Goal: Check status: Check status

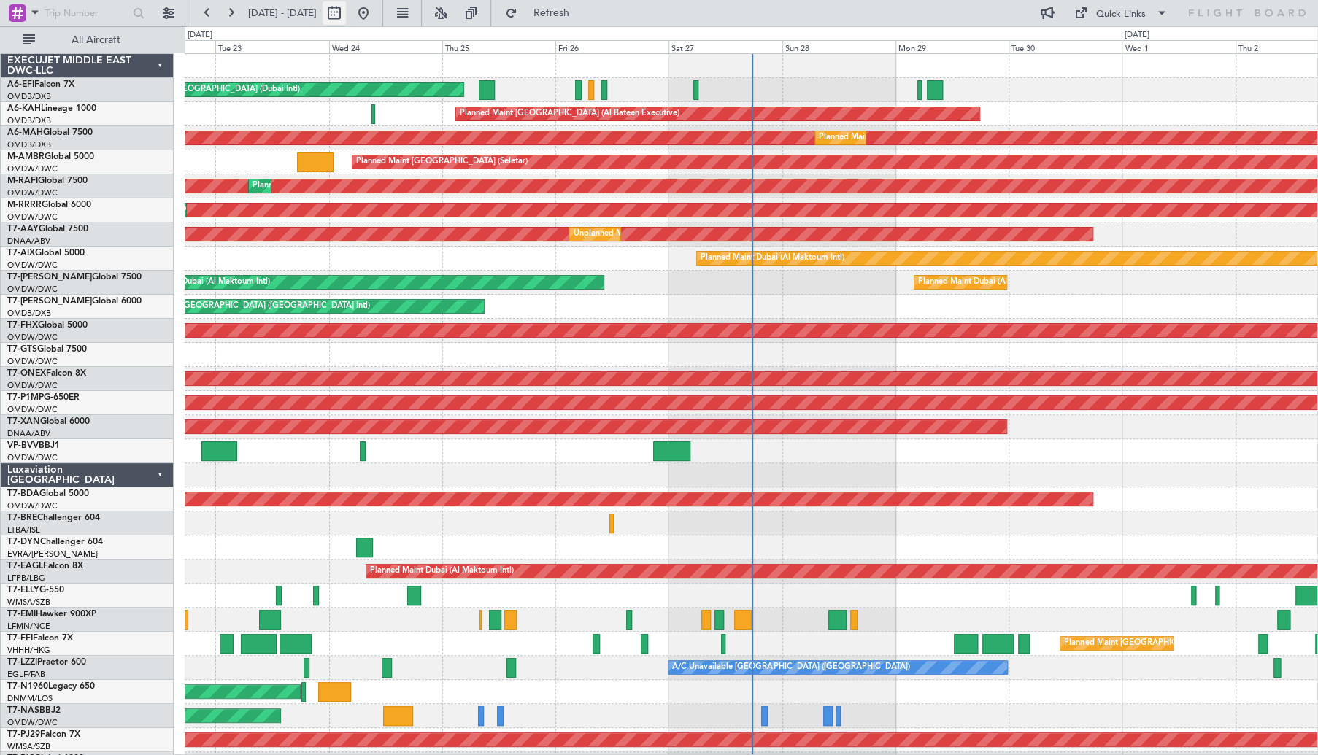
click at [346, 19] on button at bounding box center [334, 12] width 23 height 23
select select "9"
select select "2025"
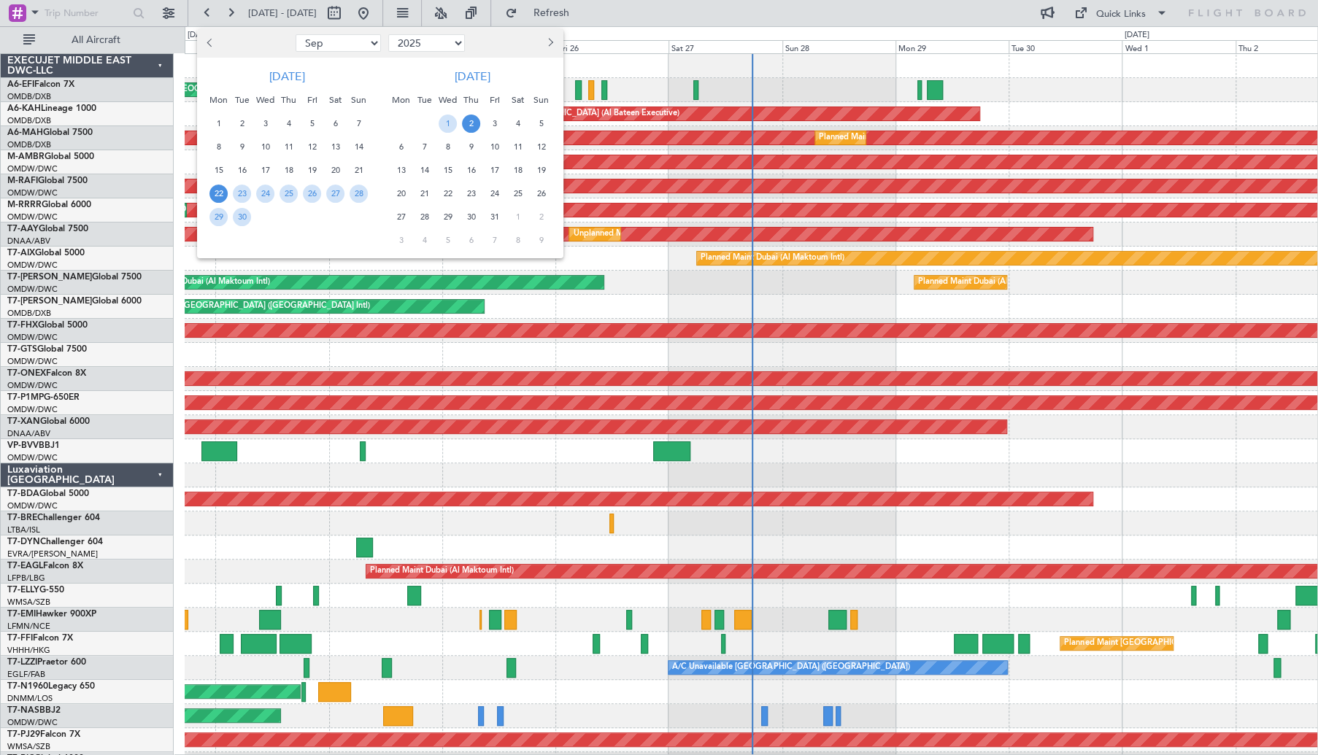
click at [248, 143] on span "9" at bounding box center [242, 147] width 18 height 18
click at [261, 145] on span "10" at bounding box center [265, 147] width 18 height 18
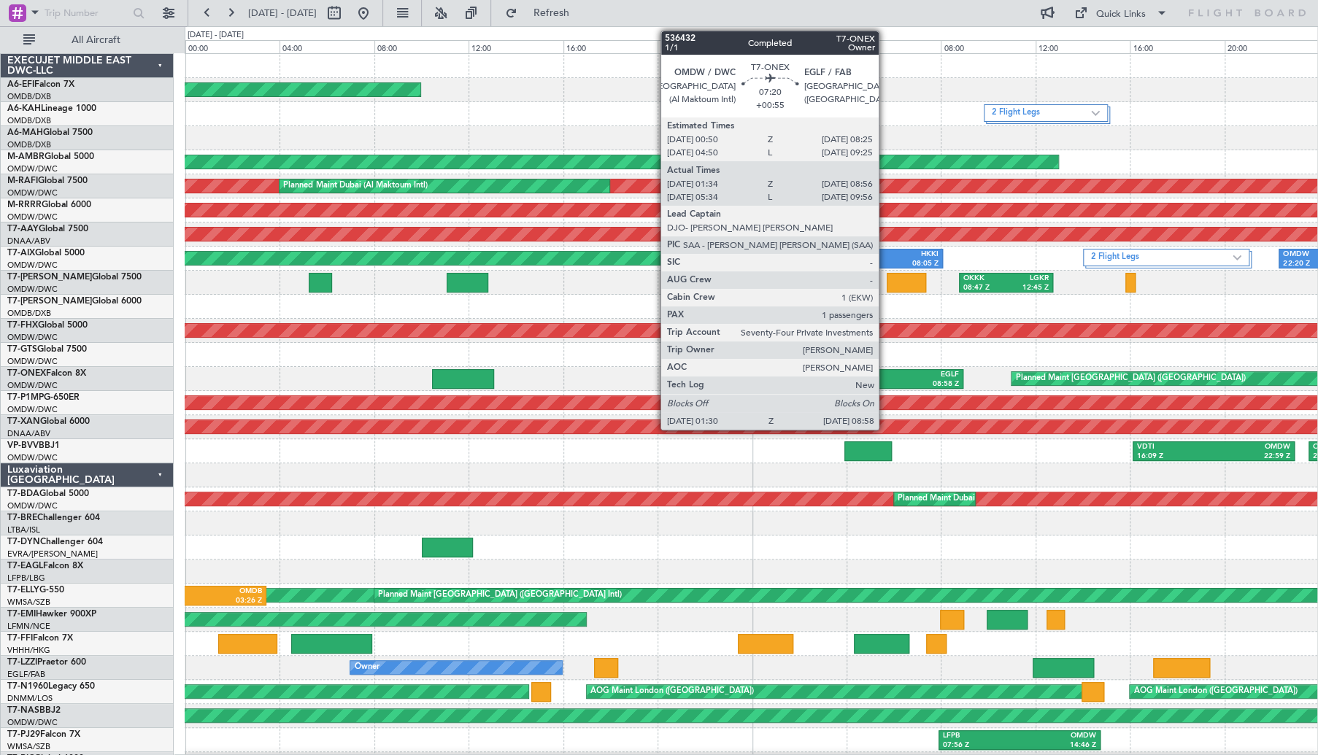
click at [890, 382] on div "08:58 Z" at bounding box center [917, 384] width 84 height 10
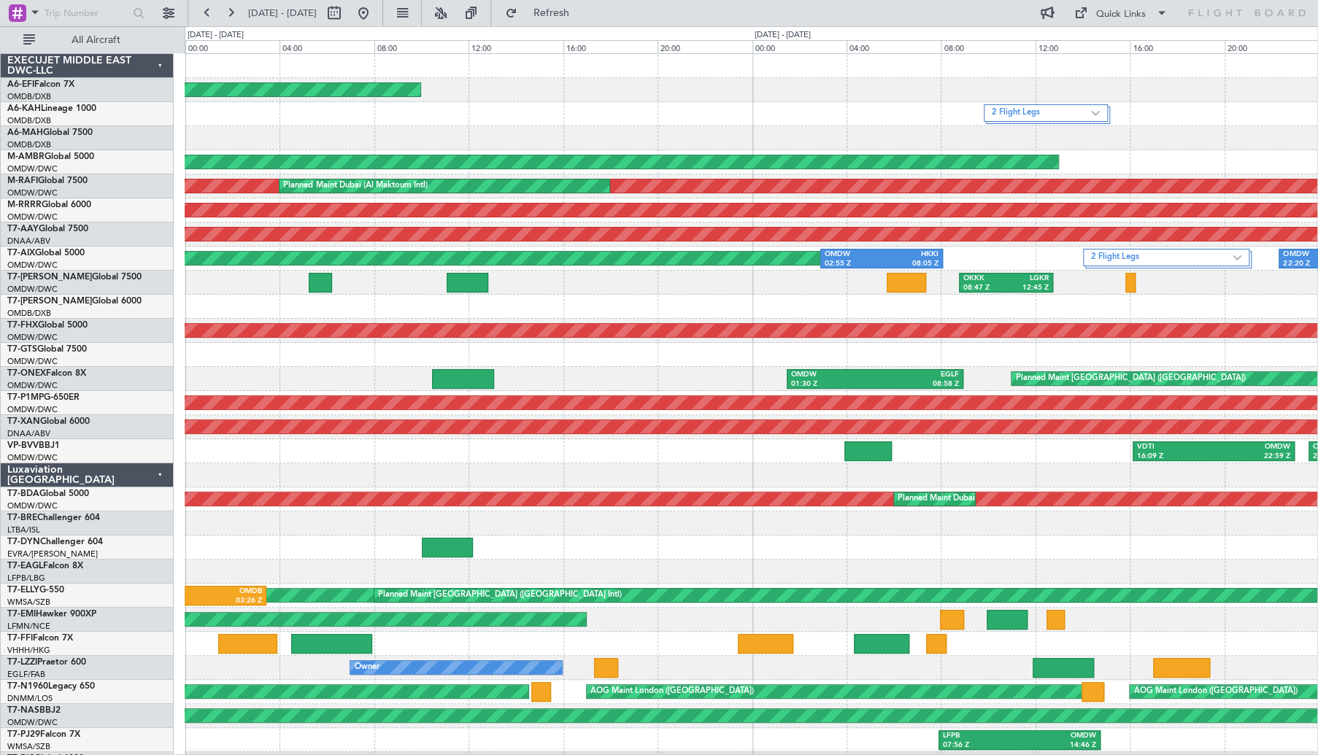
click at [474, 379] on div at bounding box center [463, 379] width 62 height 20
click at [346, 11] on button at bounding box center [334, 12] width 23 height 23
select select "9"
select select "2025"
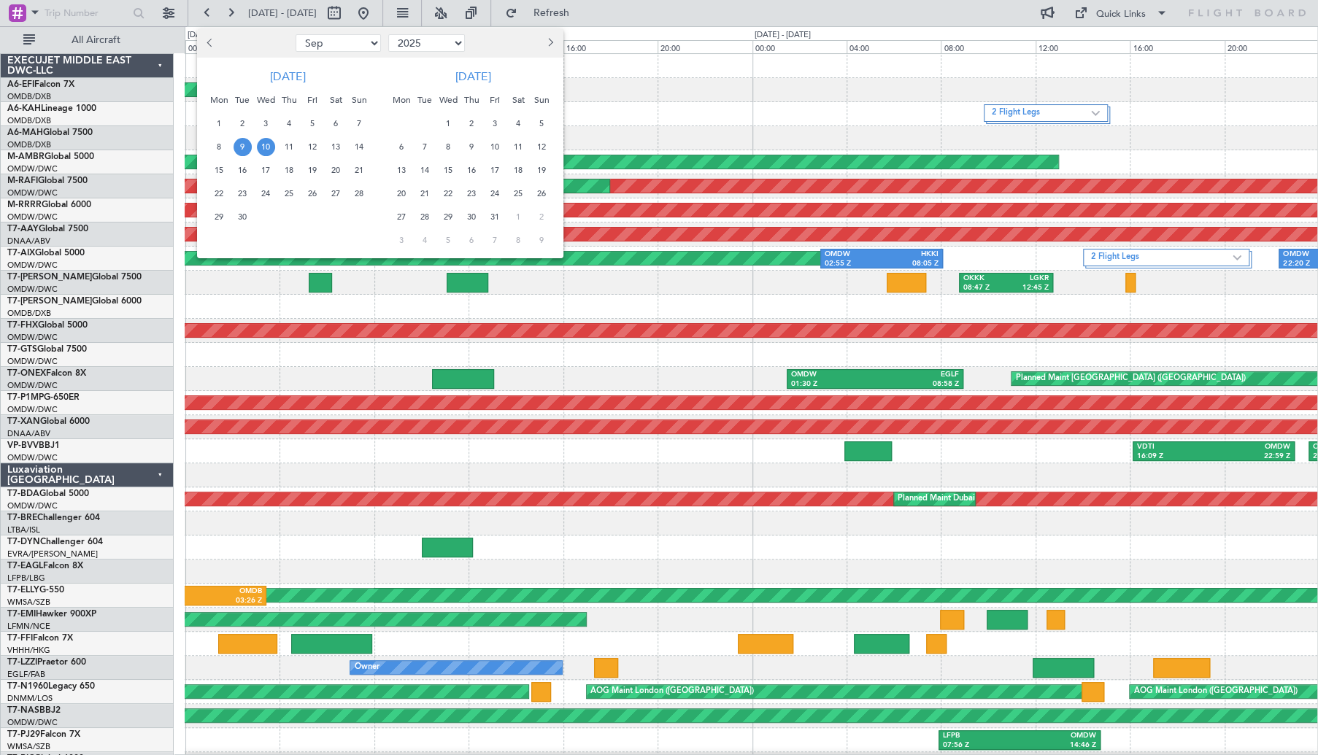
click at [269, 147] on span "10" at bounding box center [266, 147] width 18 height 18
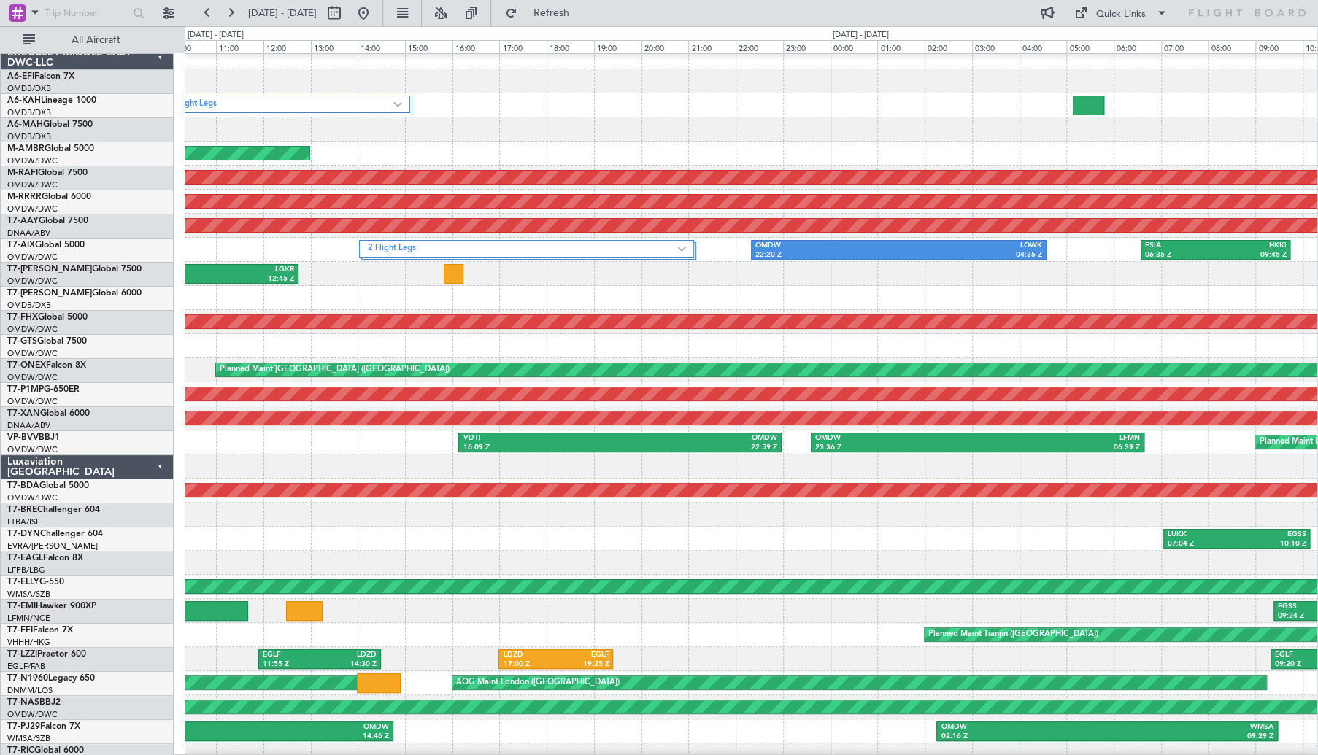
scroll to position [9, 0]
click at [774, 466] on div at bounding box center [751, 467] width 1133 height 24
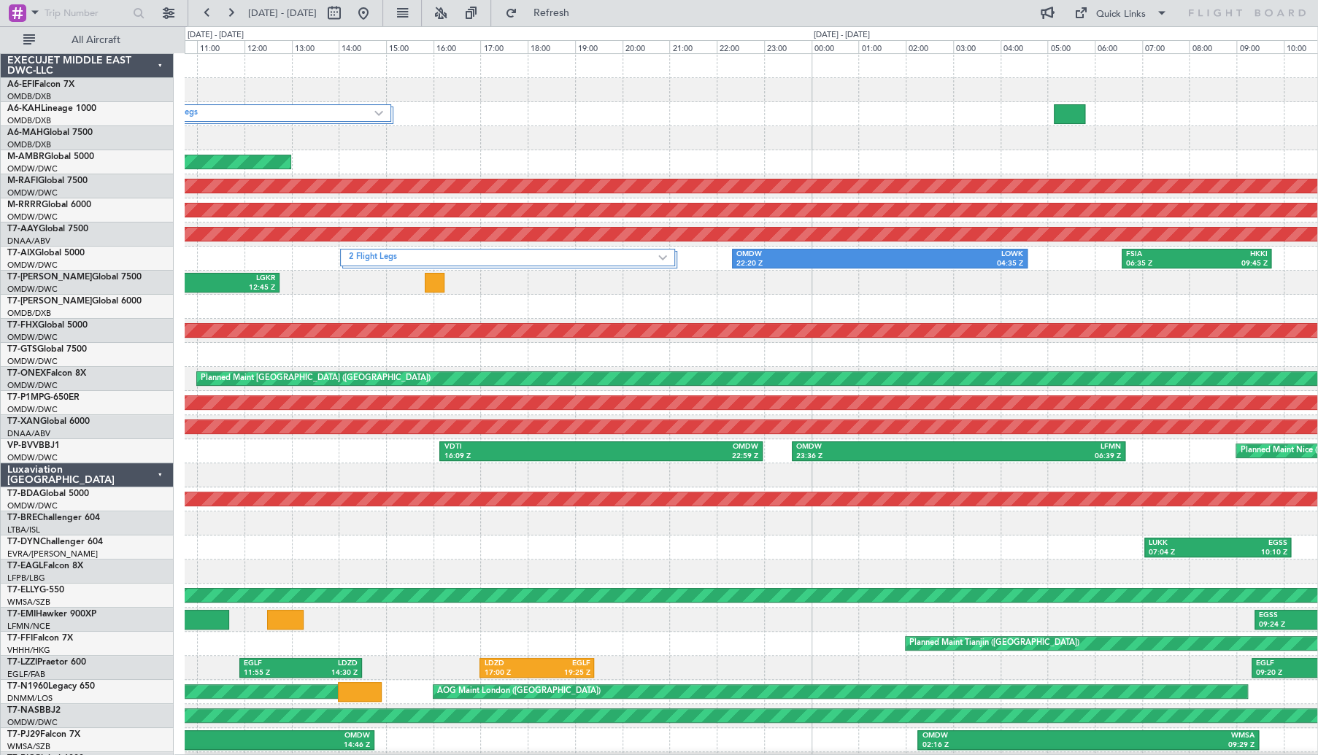
click at [852, 513] on div "2 Flight Legs AOG Maint [GEOGRAPHIC_DATA] (Al Maktoum Intl) Planned Maint [GEOG…" at bounding box center [751, 487] width 1133 height 867
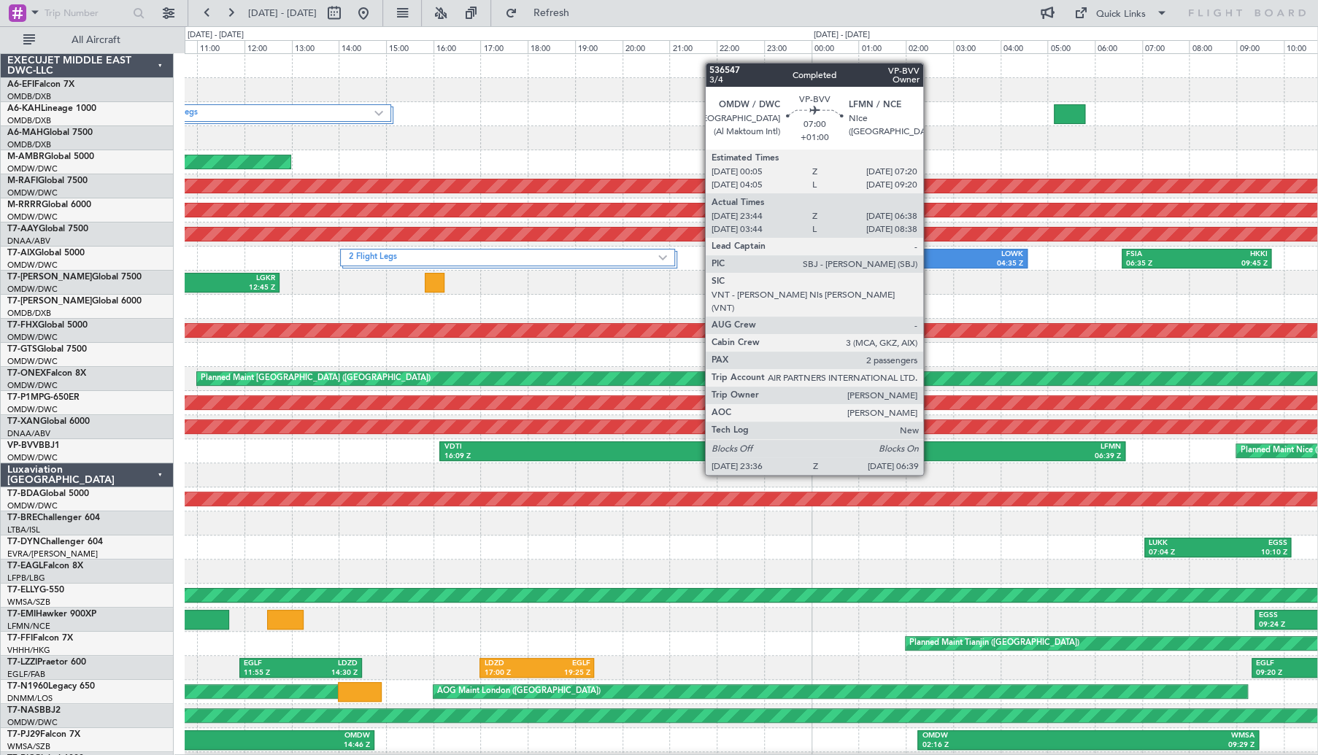
click at [930, 447] on div "OMDW" at bounding box center [877, 447] width 162 height 10
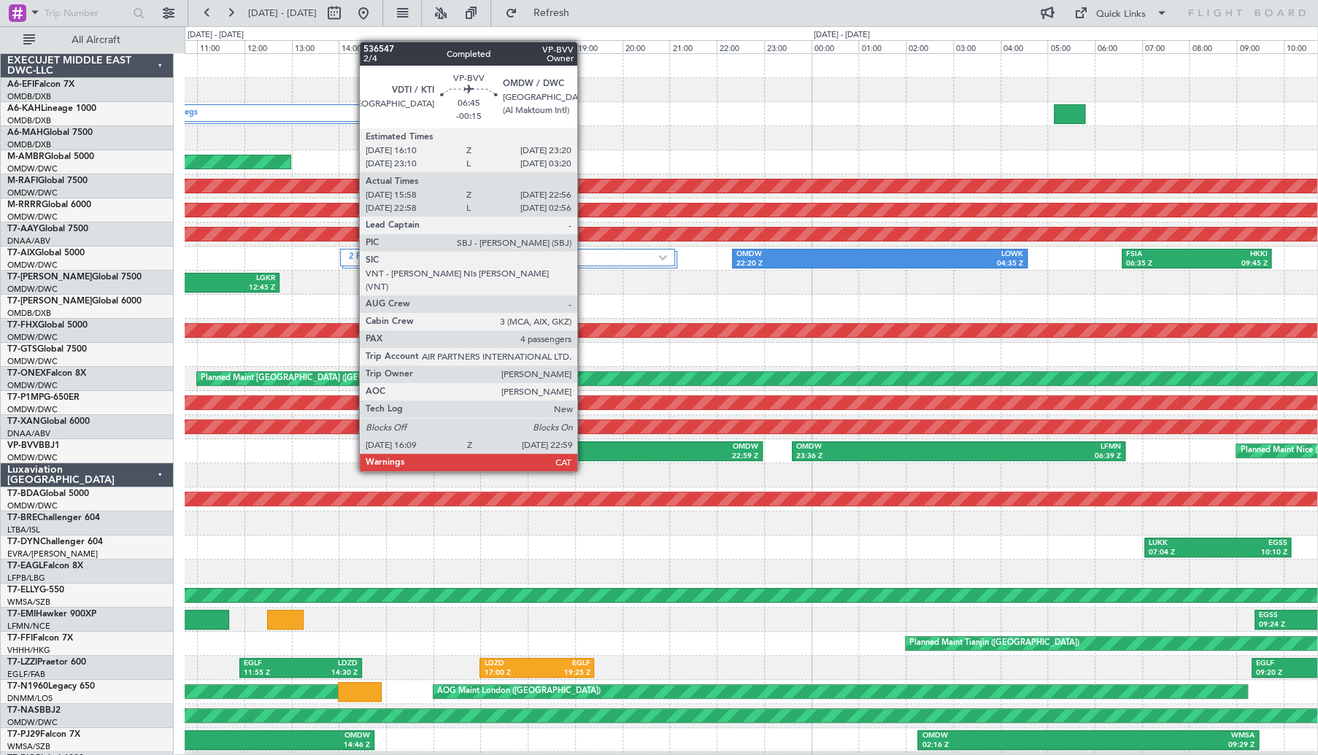
click at [581, 446] on div "VDTI" at bounding box center [522, 447] width 157 height 10
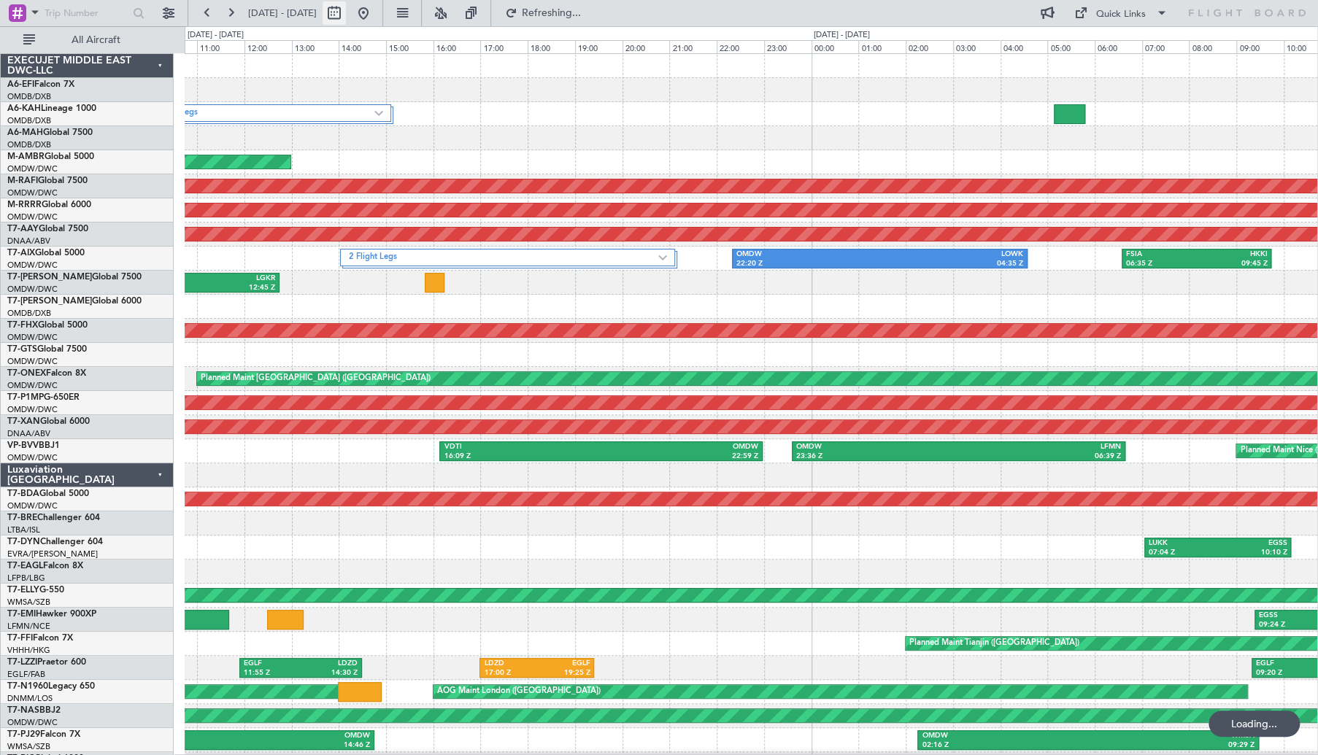
click at [346, 3] on button at bounding box center [334, 12] width 23 height 23
select select "9"
select select "2025"
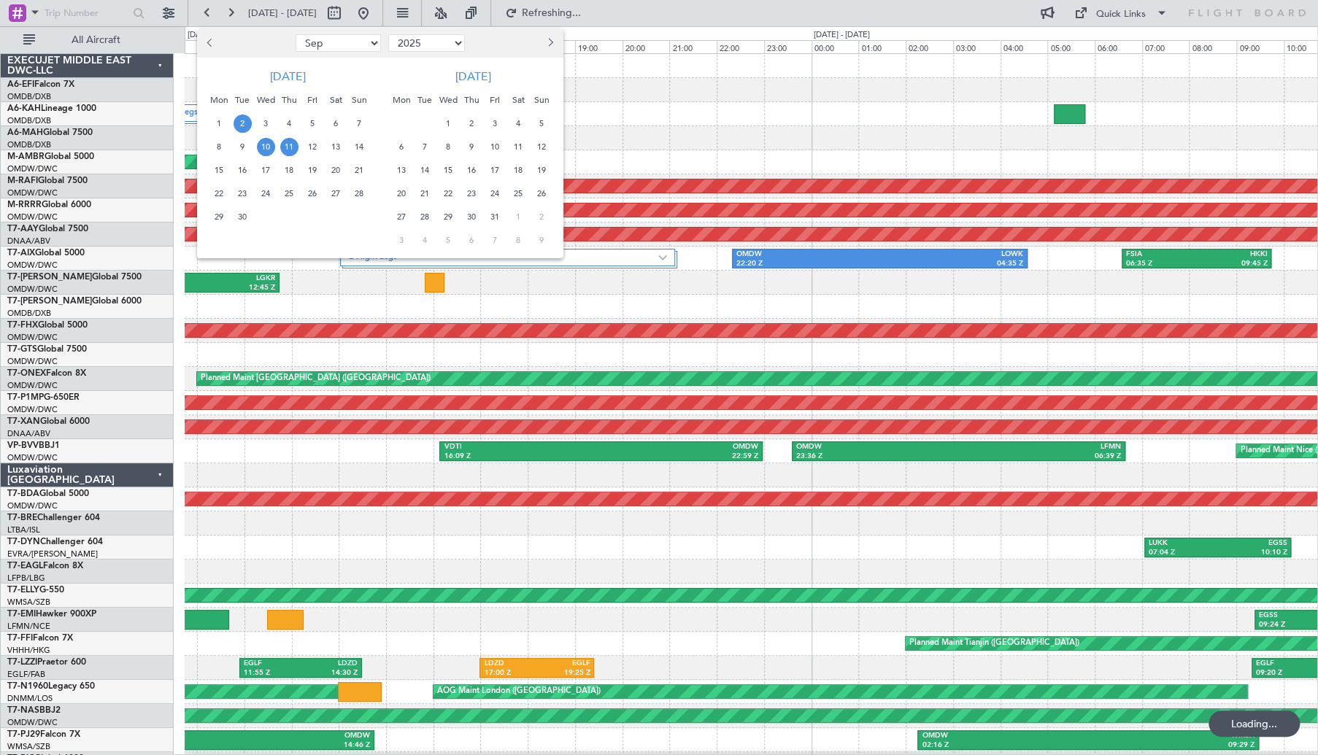
click at [239, 125] on span "2" at bounding box center [243, 124] width 18 height 18
click at [336, 147] on span "13" at bounding box center [336, 147] width 18 height 18
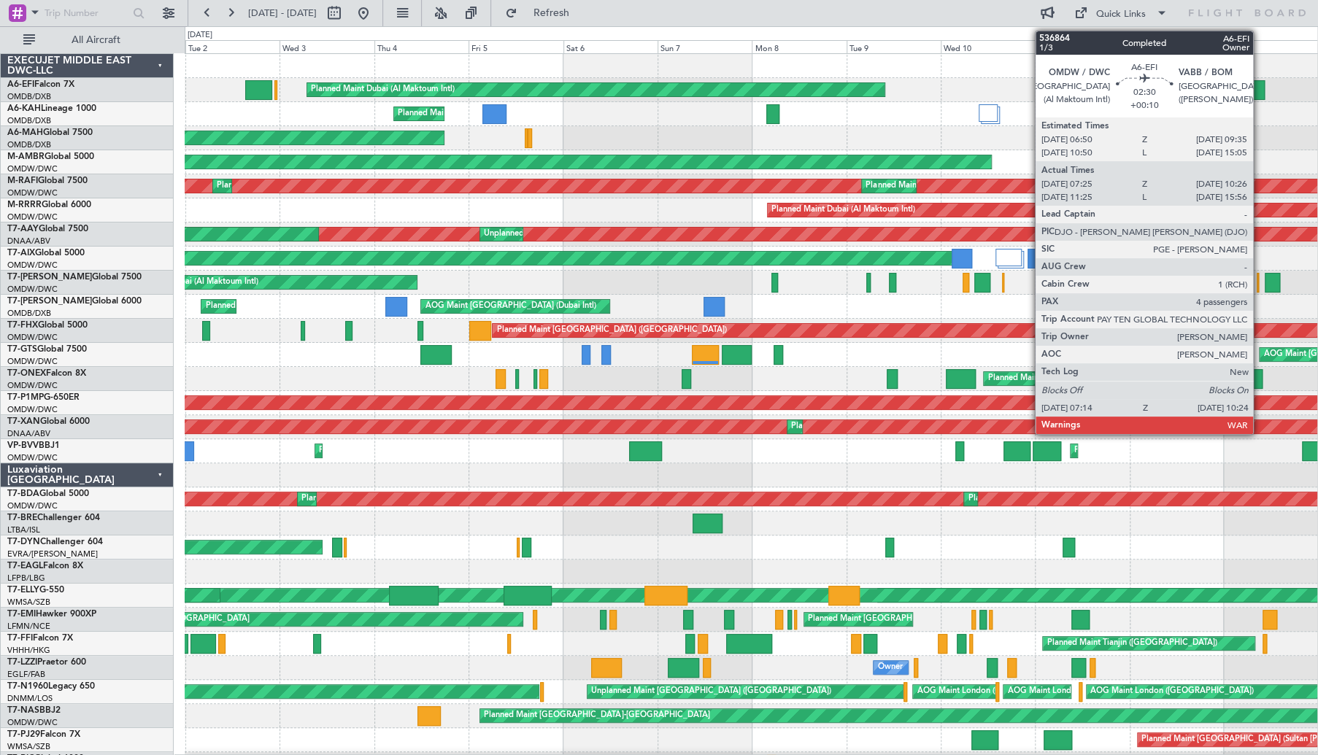
click at [1260, 87] on div at bounding box center [1258, 90] width 13 height 20
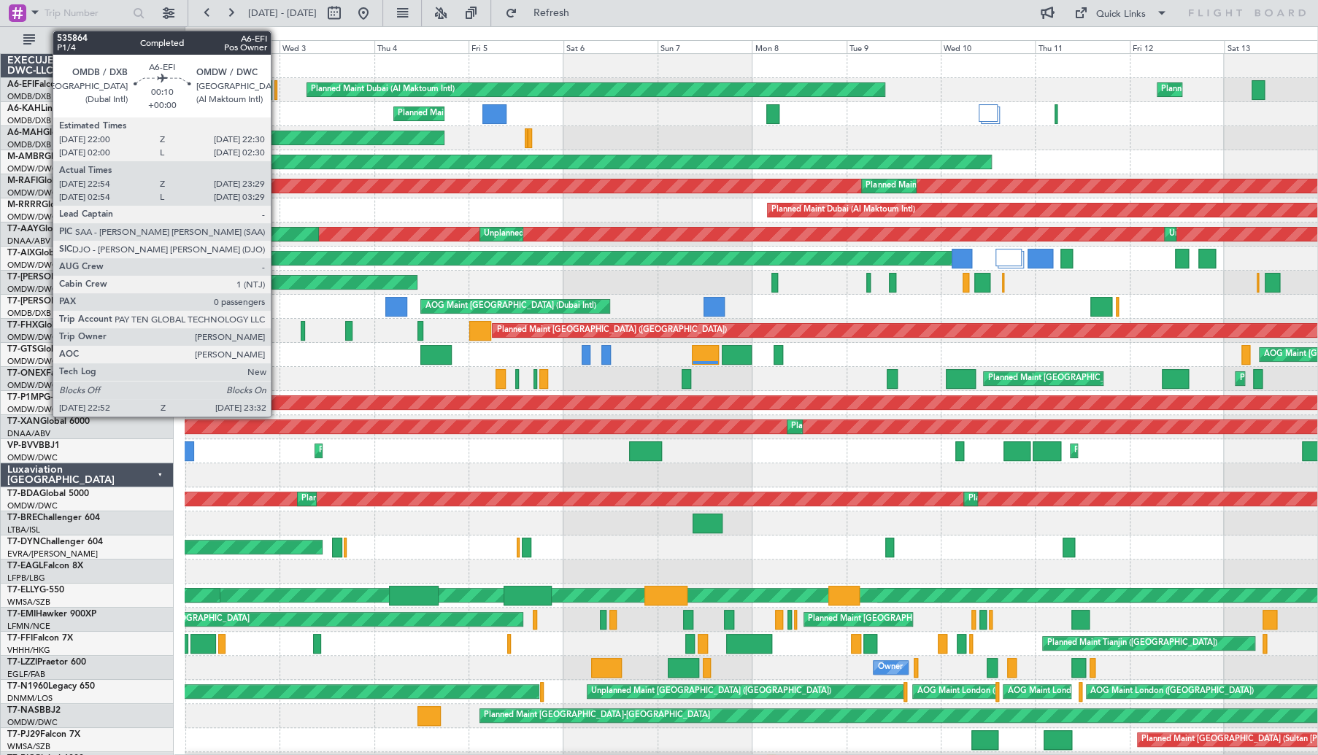
click at [277, 91] on div at bounding box center [275, 90] width 3 height 20
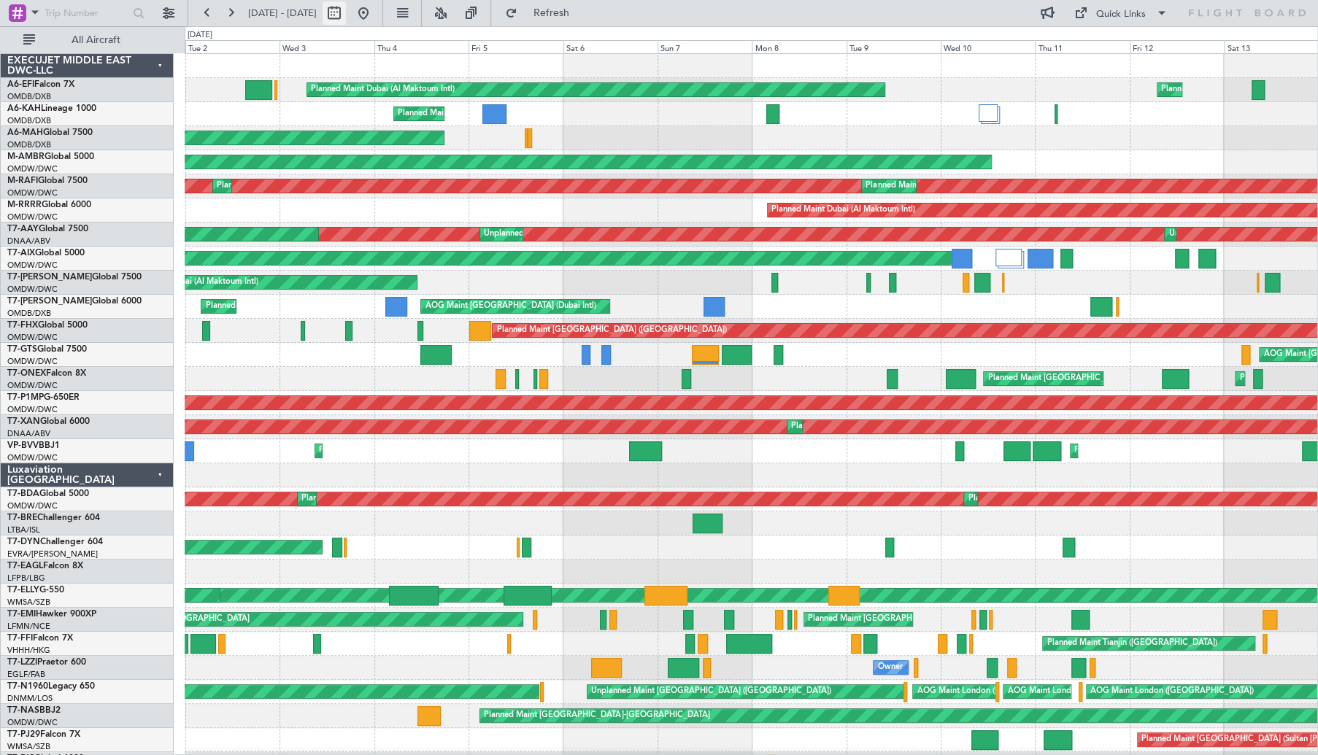
click at [346, 15] on button at bounding box center [334, 12] width 23 height 23
select select "9"
select select "2025"
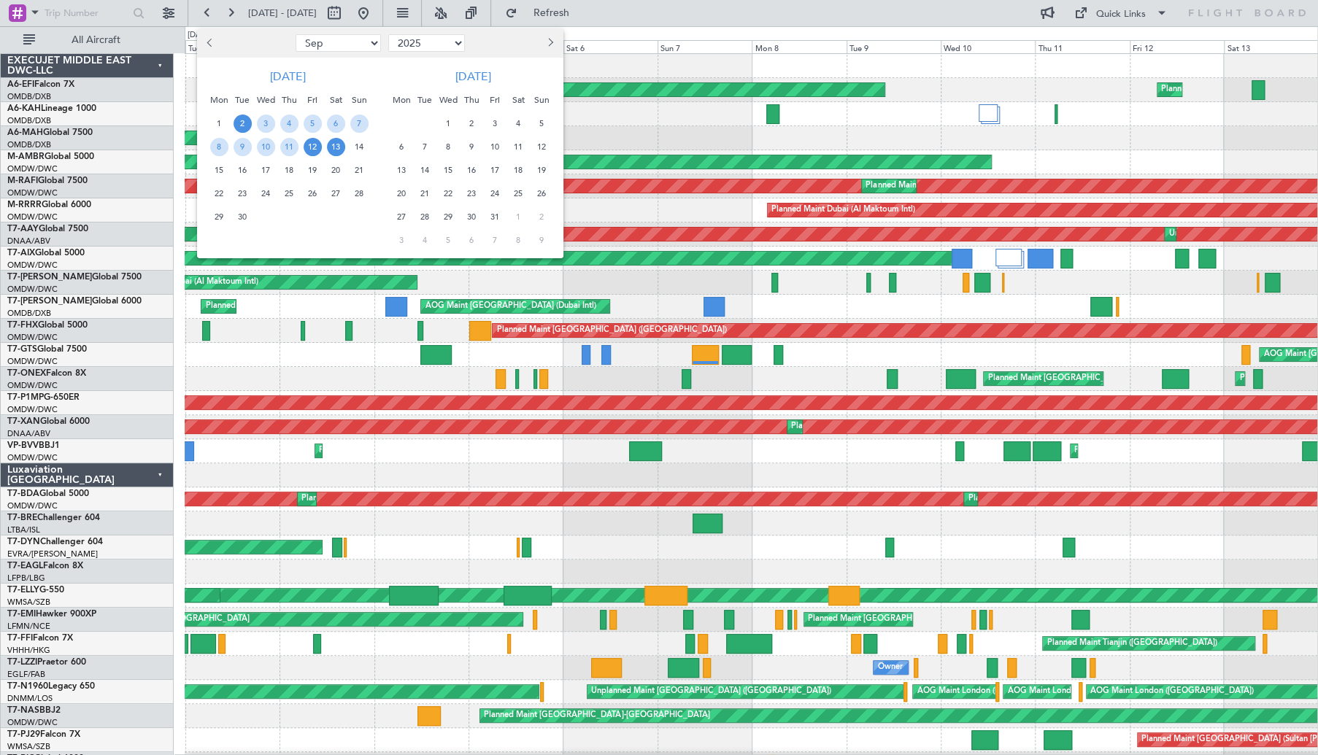
click at [309, 147] on span "12" at bounding box center [313, 147] width 18 height 18
click at [336, 148] on span "13" at bounding box center [336, 147] width 18 height 18
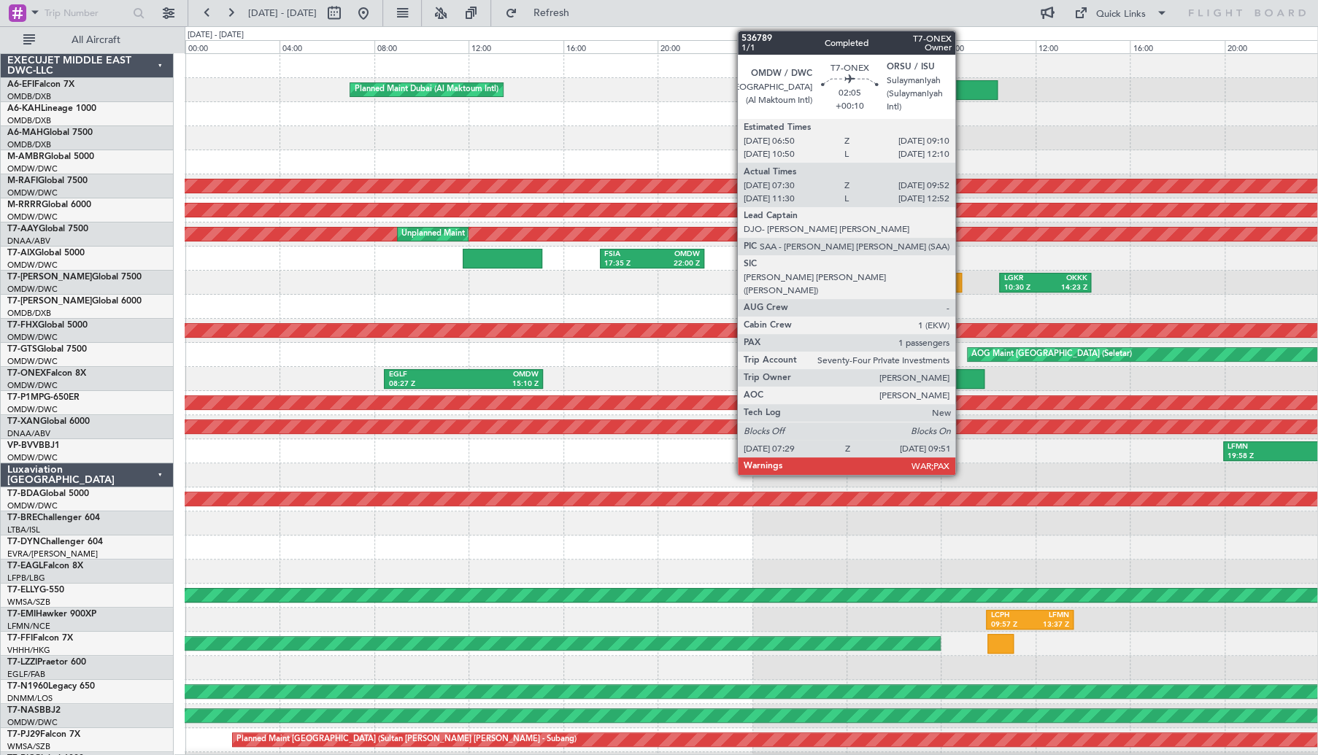
click at [962, 382] on div at bounding box center [956, 379] width 56 height 20
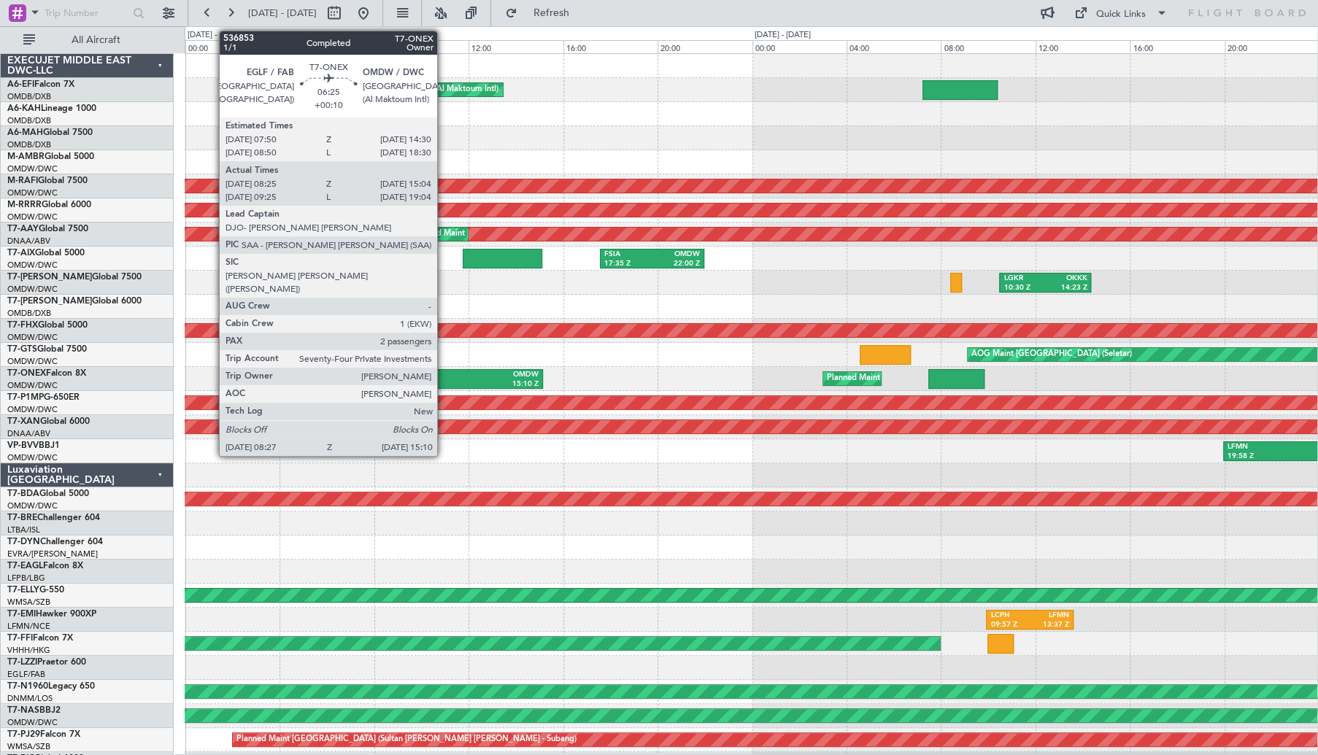
click at [444, 376] on div "EGLF" at bounding box center [425, 375] width 75 height 10
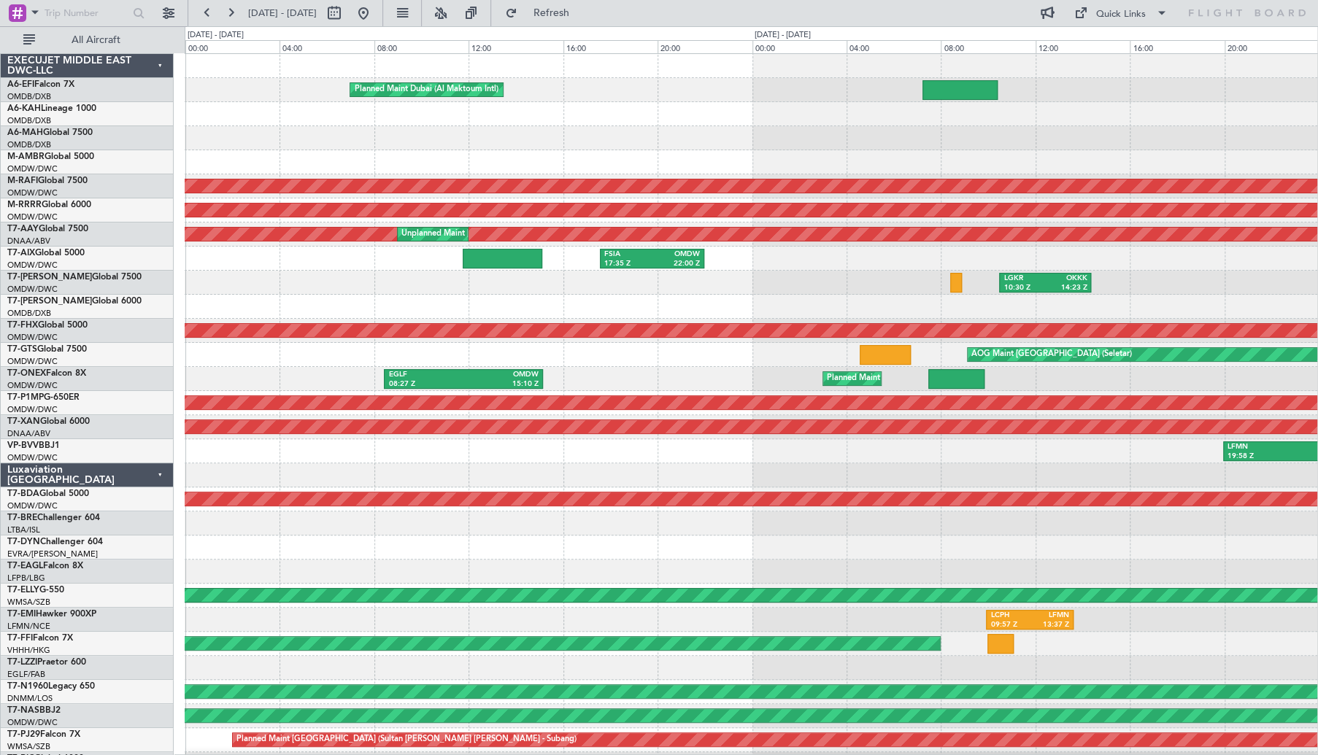
click at [308, 15] on span "[DATE] - [DATE]" at bounding box center [282, 13] width 69 height 13
click at [293, 13] on span "[DATE] - [DATE]" at bounding box center [282, 13] width 69 height 13
click at [346, 12] on button at bounding box center [334, 12] width 23 height 23
select select "9"
select select "2025"
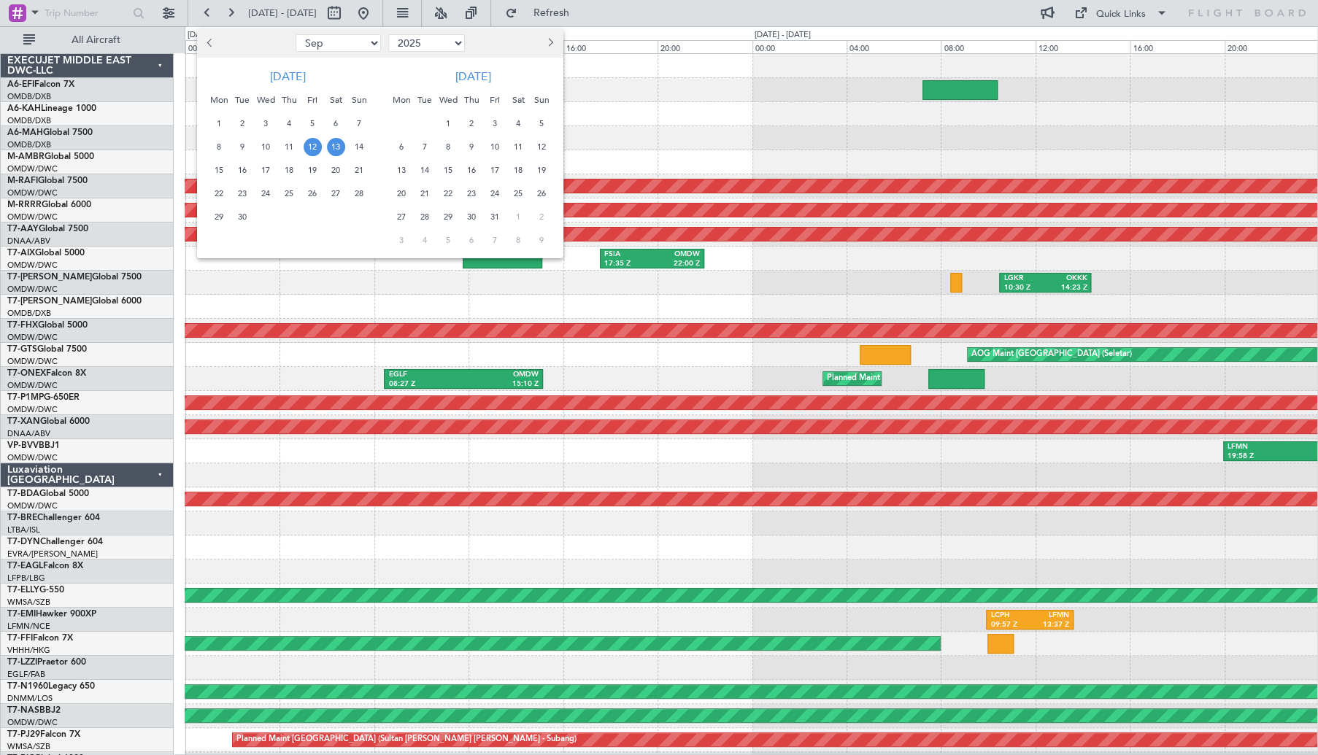
click at [313, 148] on span "12" at bounding box center [313, 147] width 18 height 18
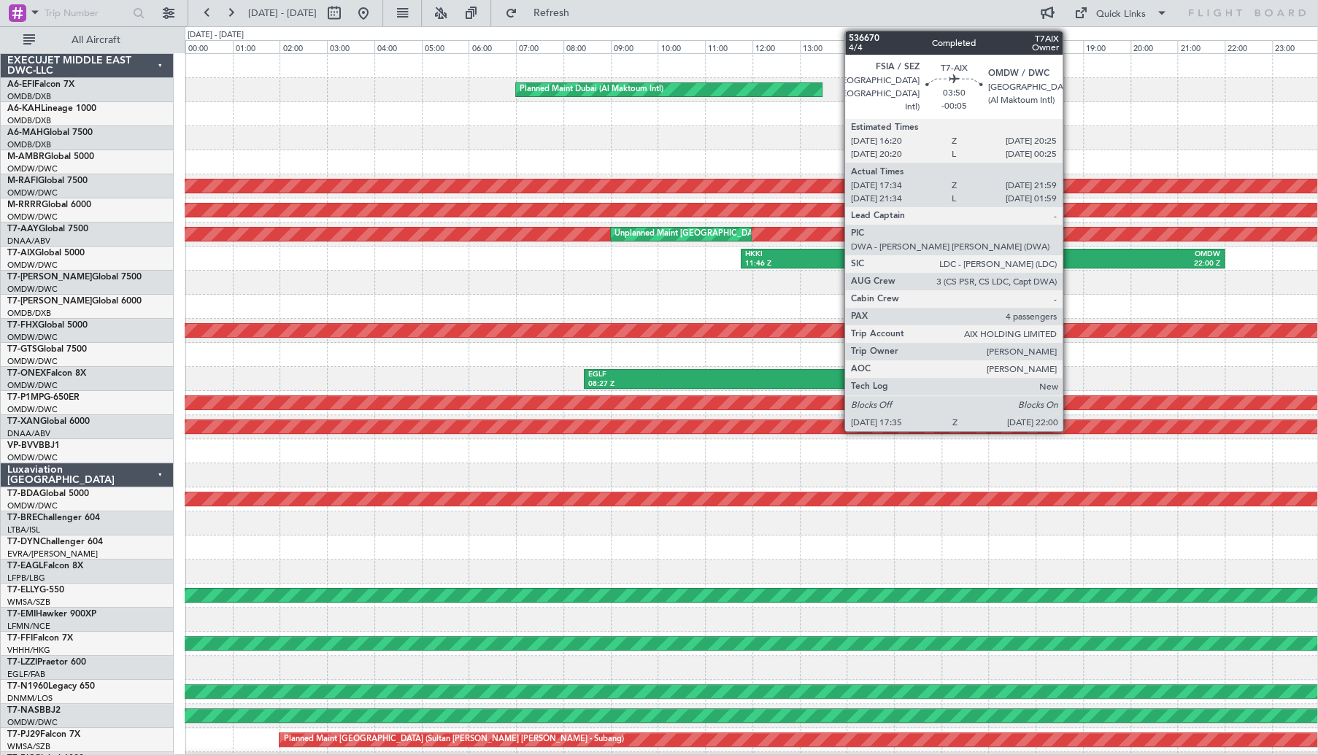
click at [1089, 253] on div "FSIA" at bounding box center [1070, 255] width 100 height 10
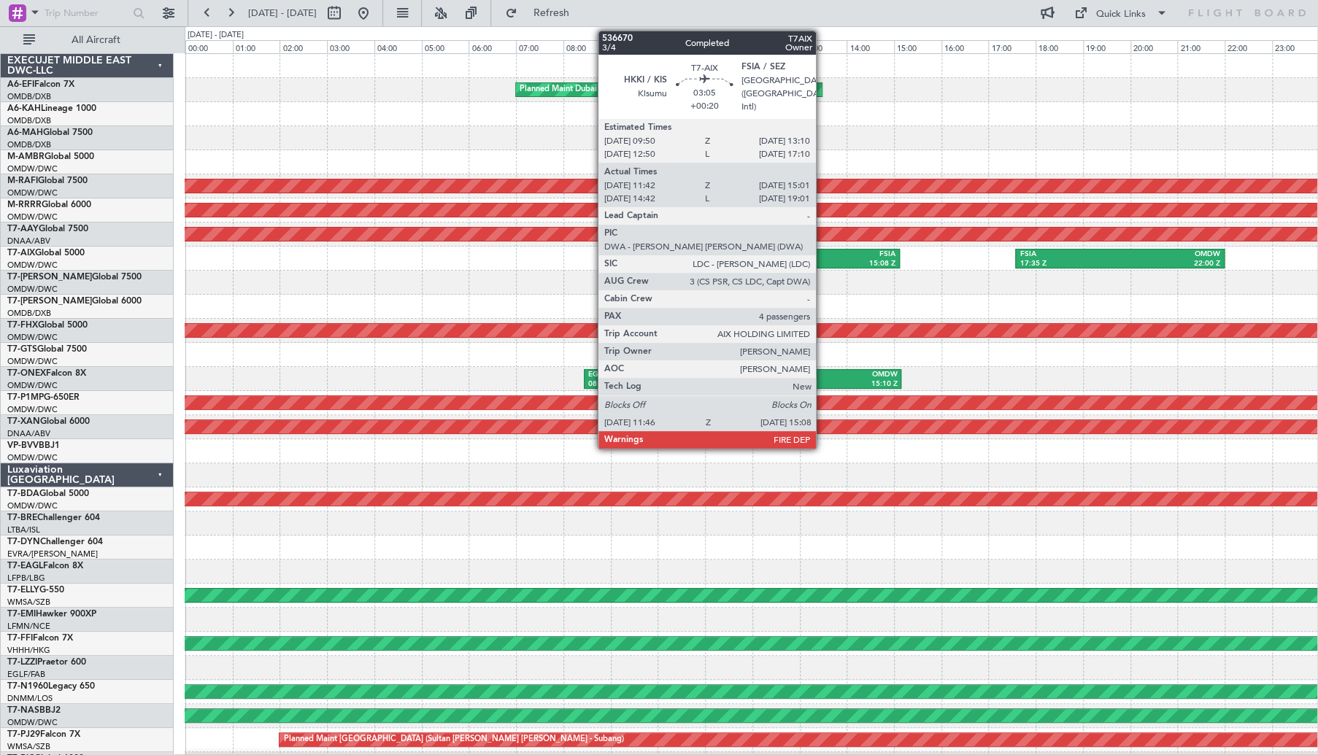
click at [822, 259] on div "15:08 Z" at bounding box center [857, 264] width 75 height 10
